Goal: Transaction & Acquisition: Download file/media

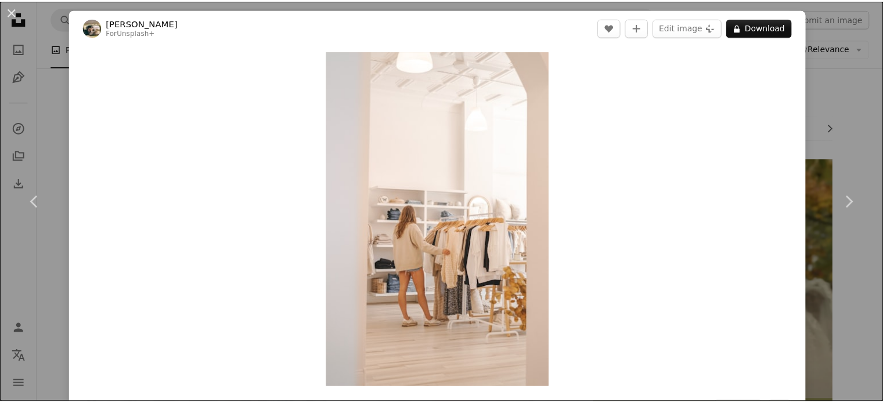
scroll to position [12597, 0]
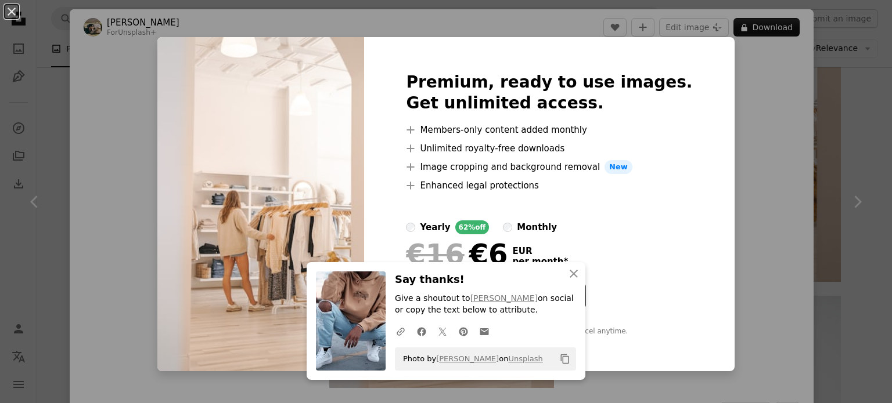
click at [756, 154] on div "An X shape Premium, ready to use images. Get unlimited access. A plus sign Memb…" at bounding box center [446, 201] width 892 height 403
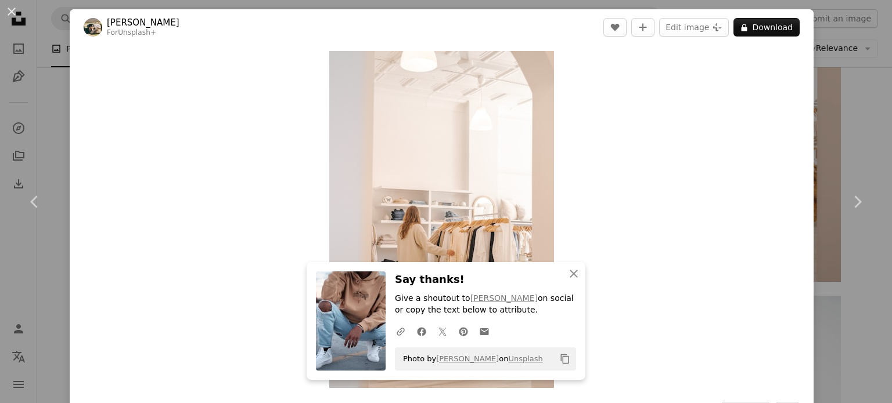
click at [813, 137] on div "An X shape Chevron left Chevron right Hans For Unsplash+ A heart A plus sign Ed…" at bounding box center [446, 201] width 892 height 403
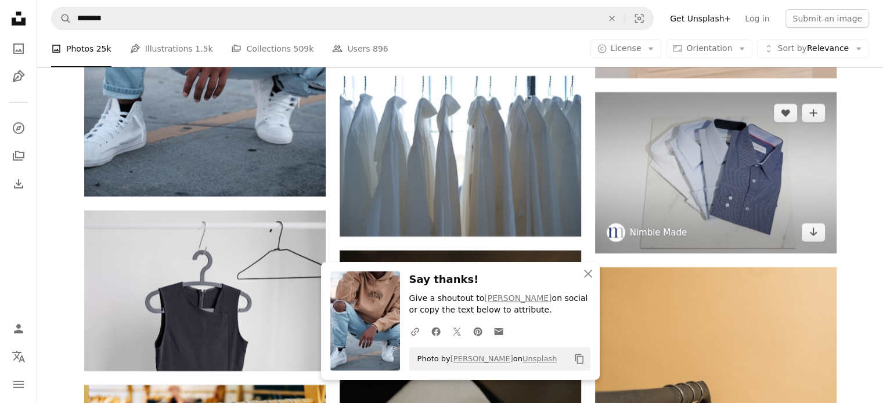
scroll to position [12887, 0]
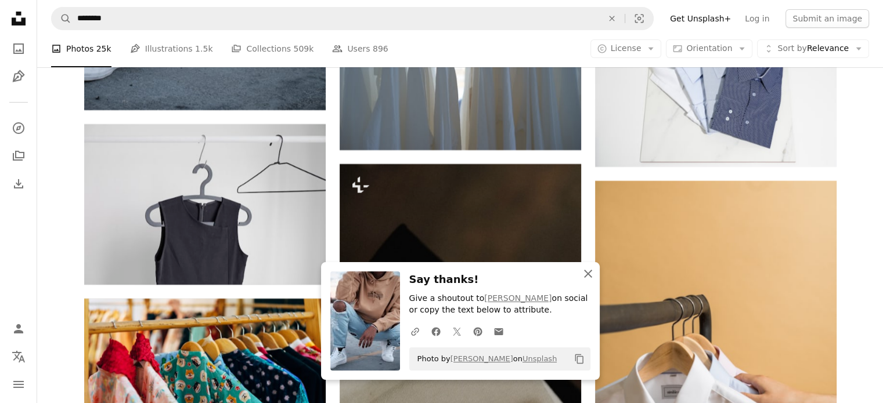
click at [586, 276] on icon "button" at bounding box center [588, 274] width 8 height 8
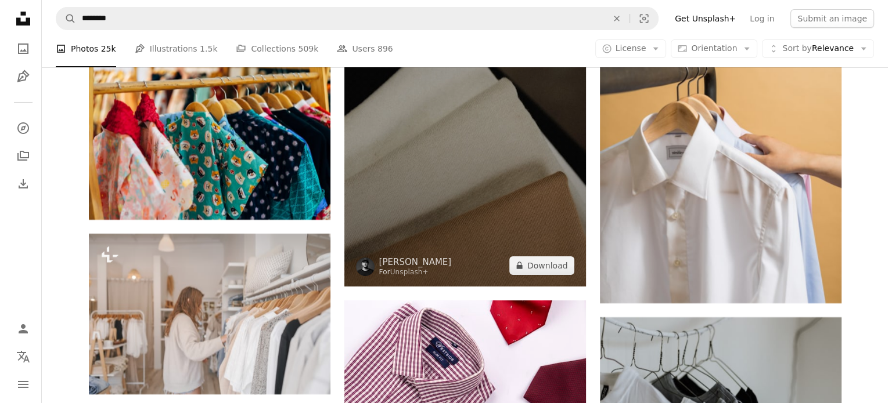
scroll to position [13177, 0]
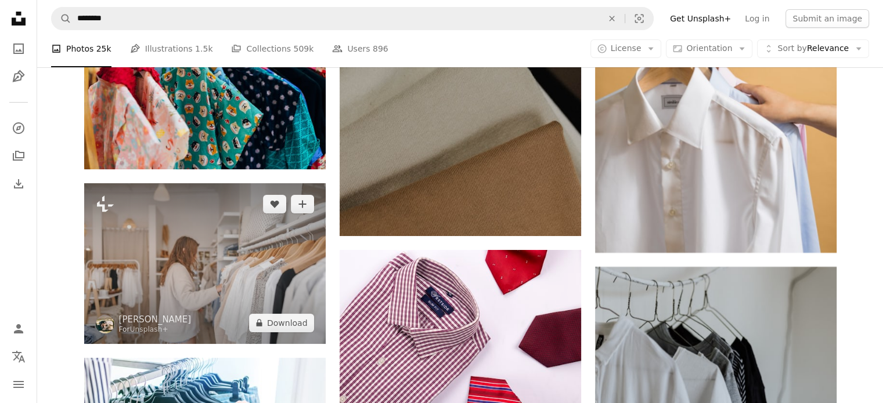
click at [239, 230] on img at bounding box center [204, 263] width 241 height 161
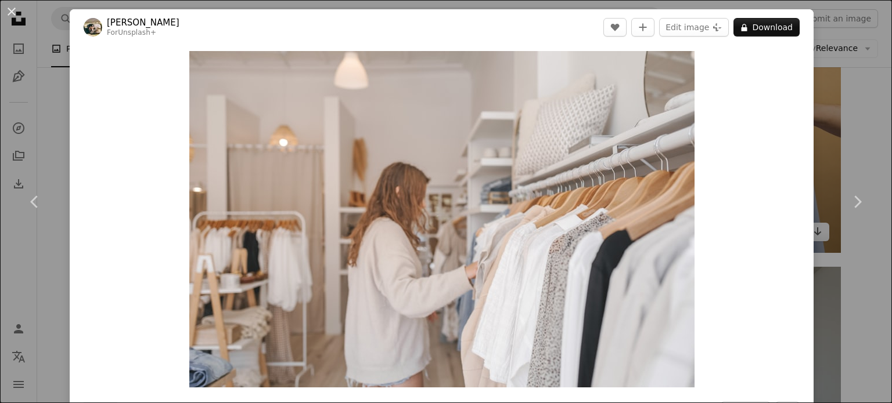
click at [828, 42] on div "An X shape Chevron left Chevron right Hans For Unsplash+ A heart A plus sign Ed…" at bounding box center [446, 201] width 892 height 403
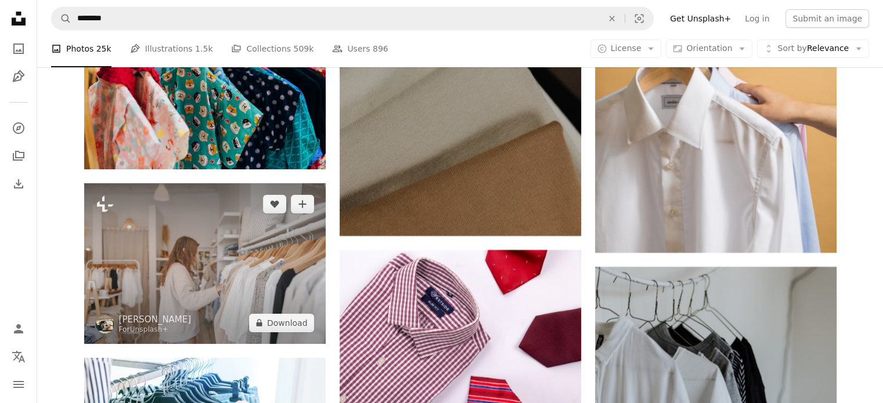
click at [239, 236] on img at bounding box center [204, 263] width 241 height 161
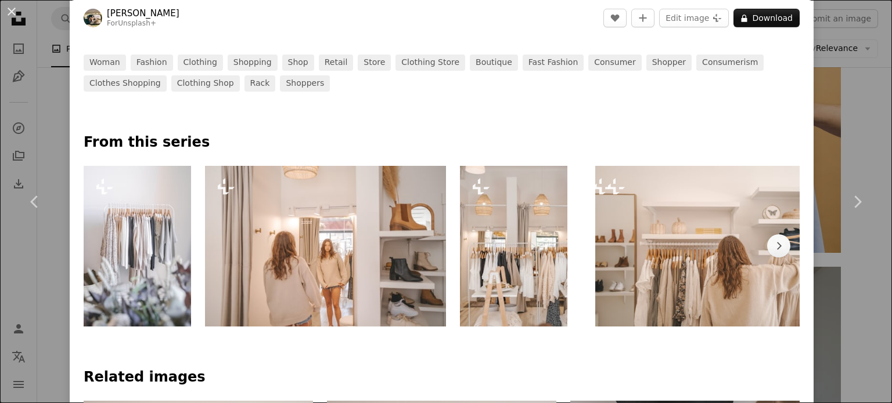
scroll to position [764, 0]
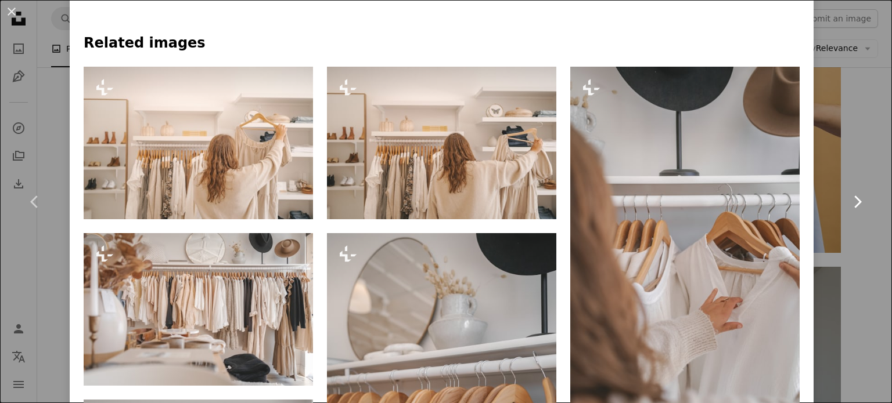
click at [854, 219] on link "Chevron right" at bounding box center [857, 201] width 70 height 111
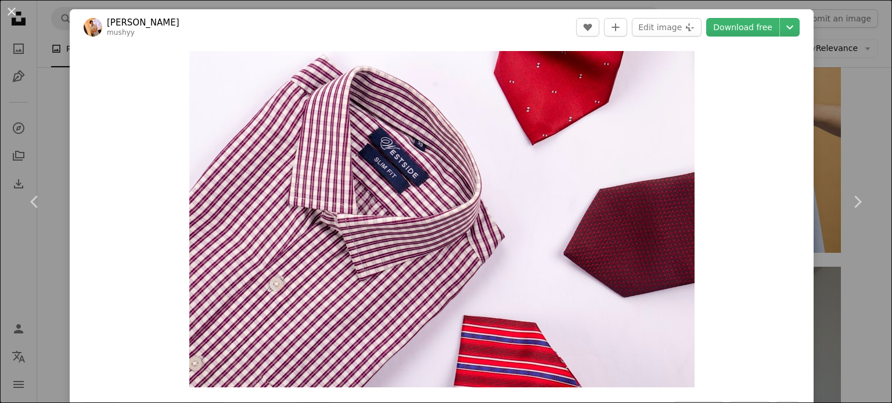
click at [851, 139] on div "An X shape Chevron left Chevron right [PERSON_NAME] mushyy A heart A plus sign …" at bounding box center [446, 201] width 892 height 403
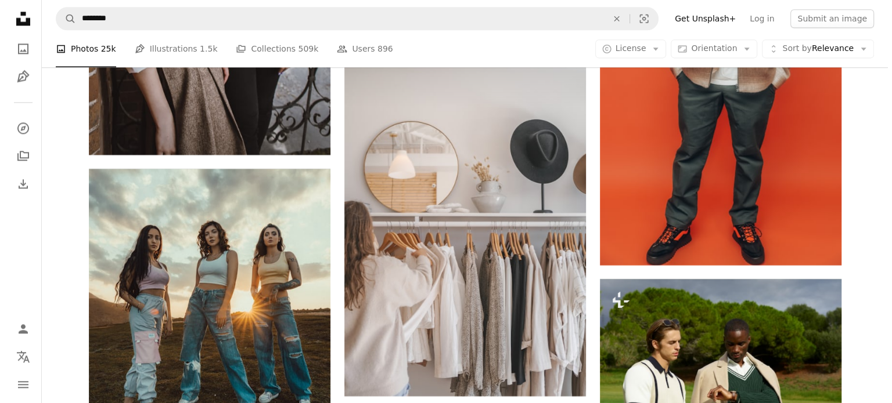
scroll to position [14977, 0]
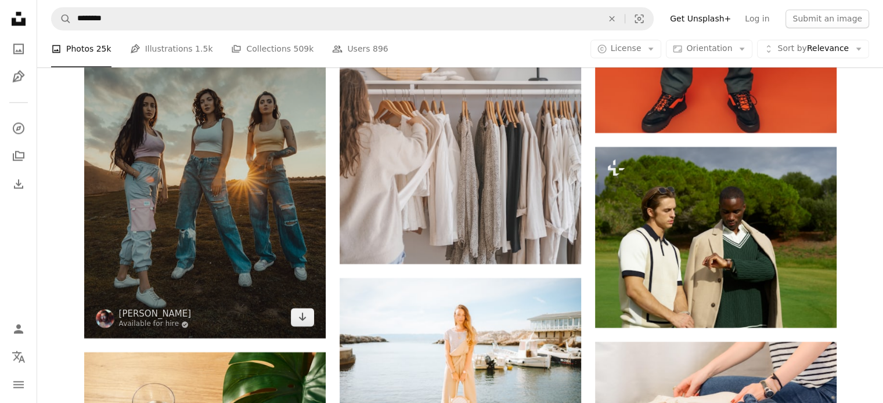
click at [203, 159] on img at bounding box center [204, 188] width 241 height 302
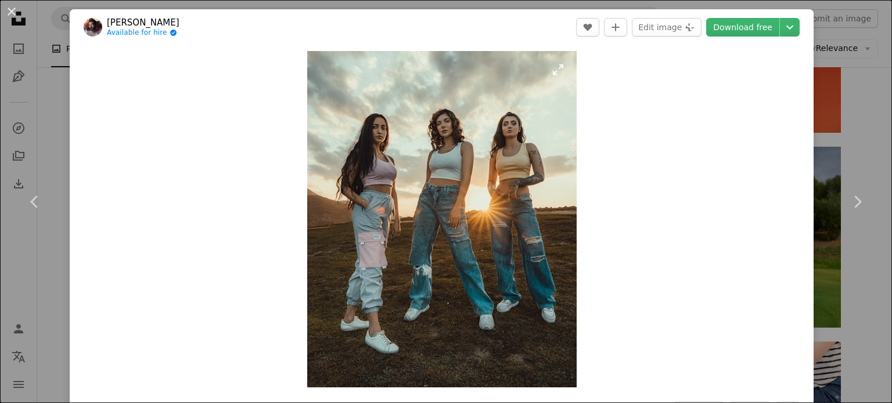
click at [381, 172] on img "Zoom in on this image" at bounding box center [441, 219] width 269 height 337
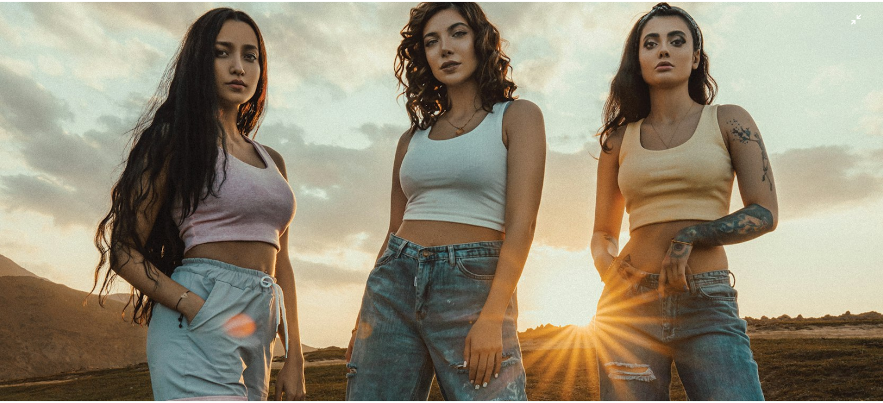
scroll to position [171, 0]
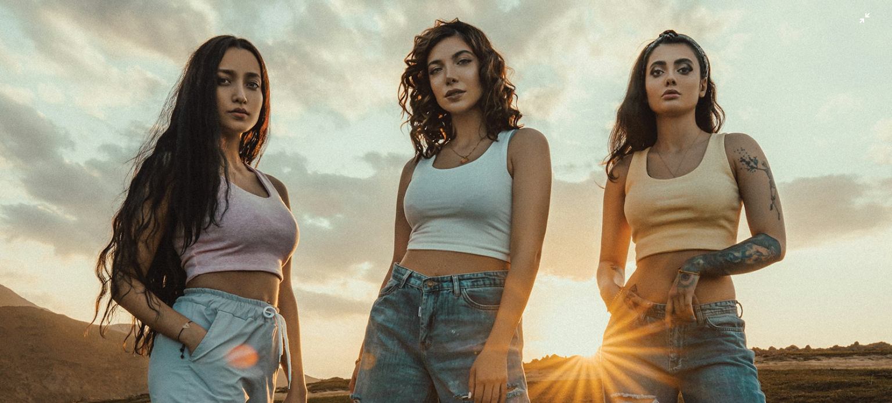
click at [611, 103] on img "Zoom out on this image" at bounding box center [445, 386] width 893 height 1116
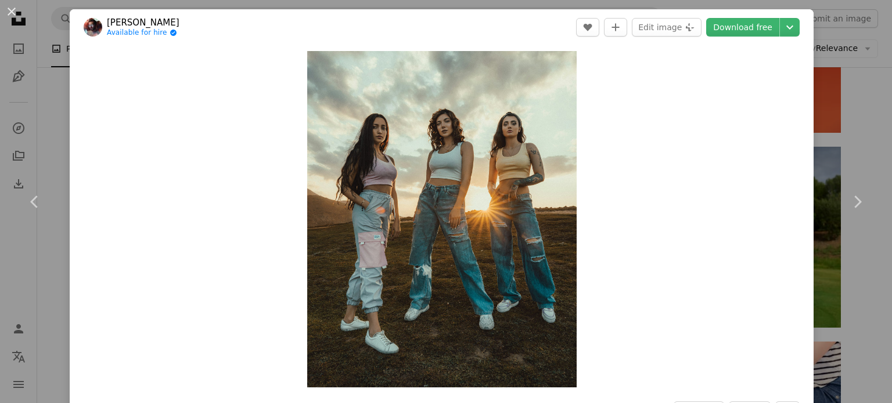
click at [846, 59] on div "An X shape Chevron left Chevron right [PERSON_NAME] Available for hire A checkm…" at bounding box center [446, 201] width 892 height 403
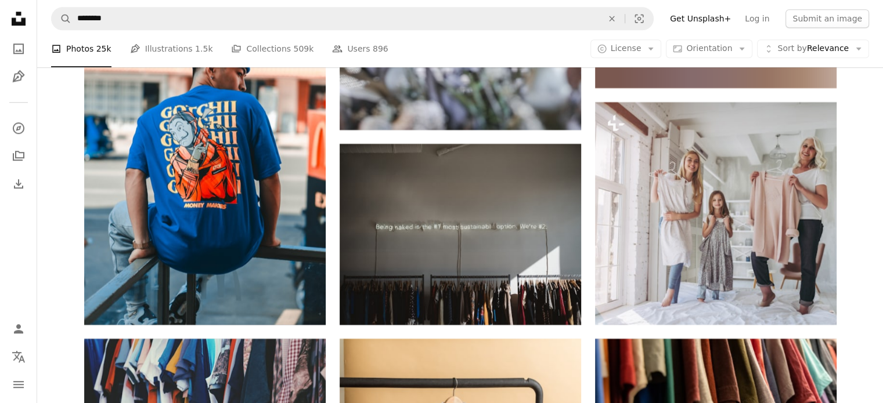
scroll to position [18692, 0]
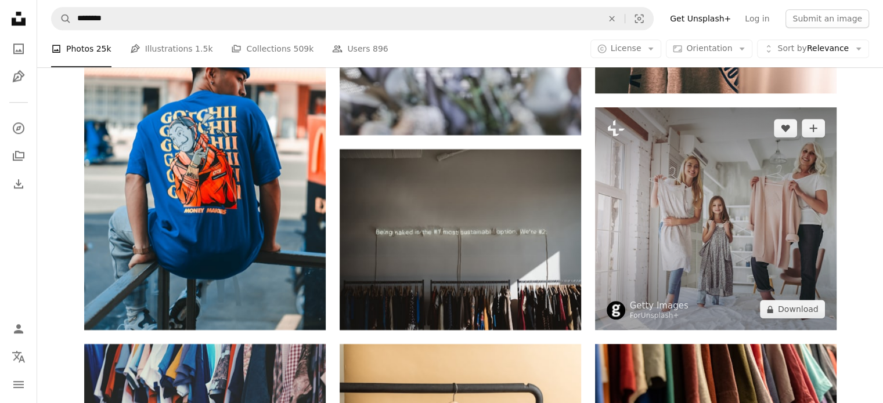
click at [673, 180] on img at bounding box center [715, 218] width 241 height 223
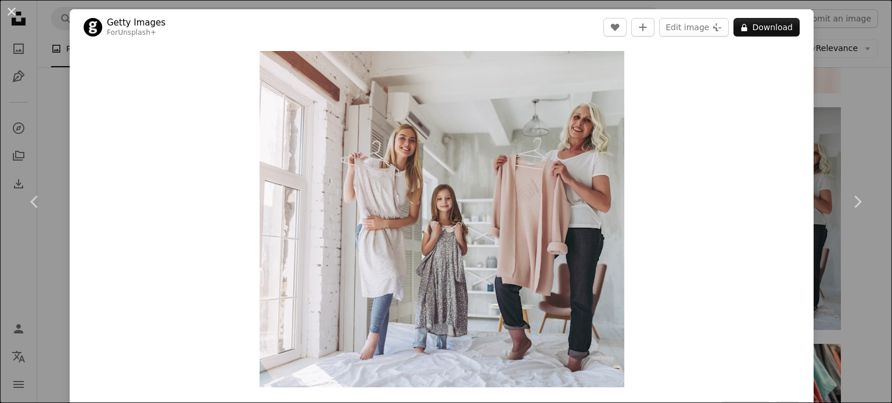
click at [832, 114] on div "An X shape Chevron left Chevron right Getty Images For Unsplash+ A heart A plus…" at bounding box center [446, 201] width 892 height 403
